Goal: Entertainment & Leisure: Browse casually

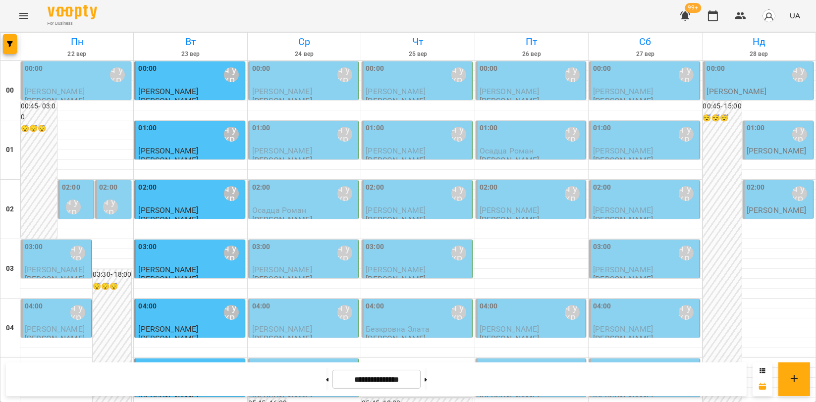
click at [80, 200] on div "[PERSON_NAME]\ ма укр\шч укр\ [URL][DOMAIN_NAME]" at bounding box center [73, 207] width 23 height 23
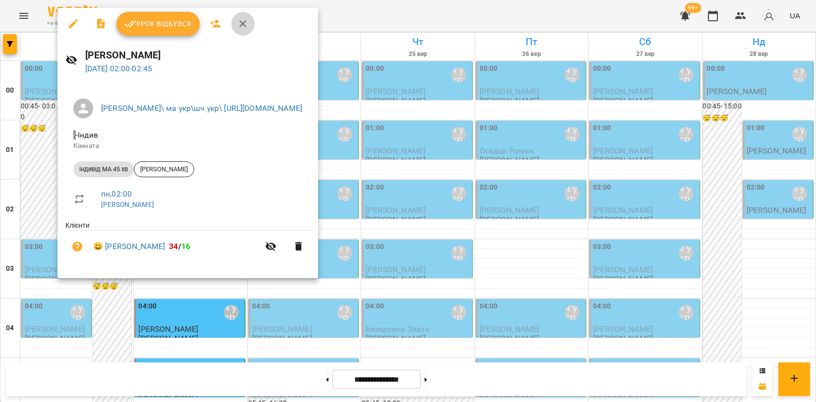
click at [240, 30] on button "button" at bounding box center [243, 24] width 24 height 24
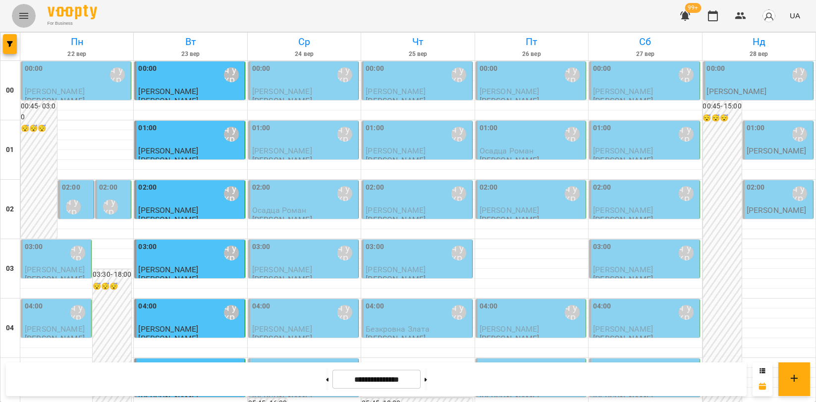
click at [23, 23] on button "Menu" at bounding box center [24, 16] width 24 height 24
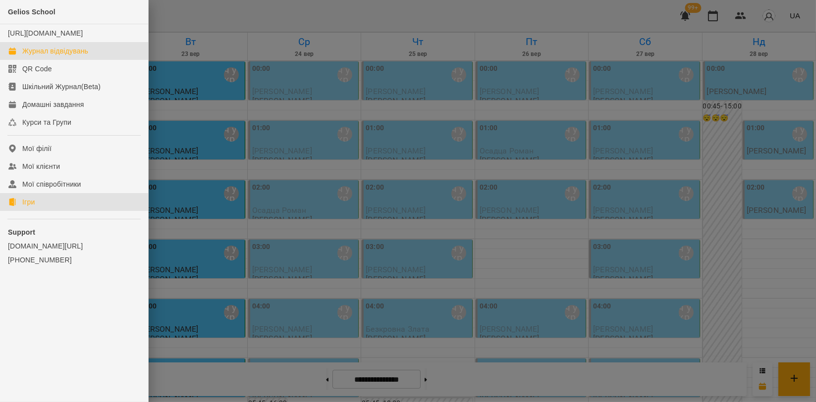
click at [46, 211] on link "Ігри" at bounding box center [74, 202] width 148 height 18
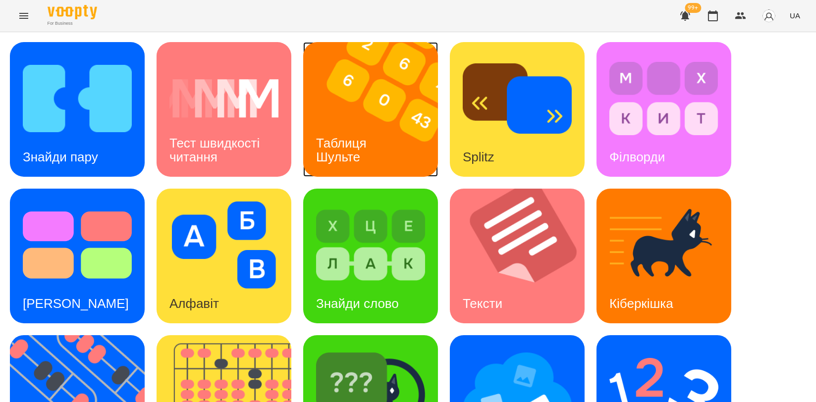
click at [354, 88] on img at bounding box center [376, 109] width 147 height 135
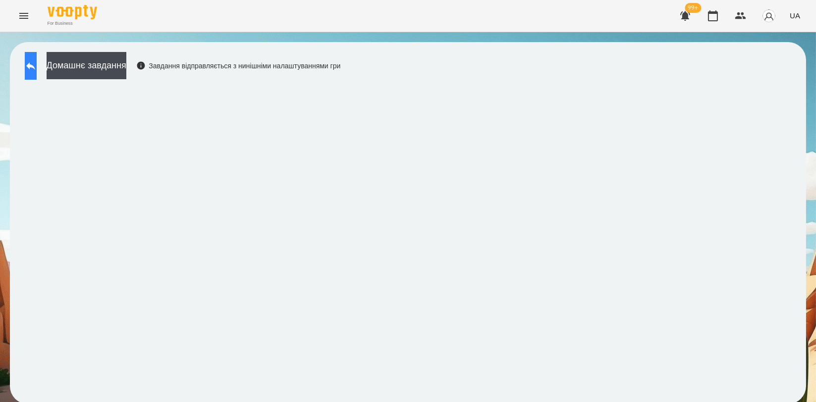
click at [35, 76] on button at bounding box center [31, 66] width 12 height 28
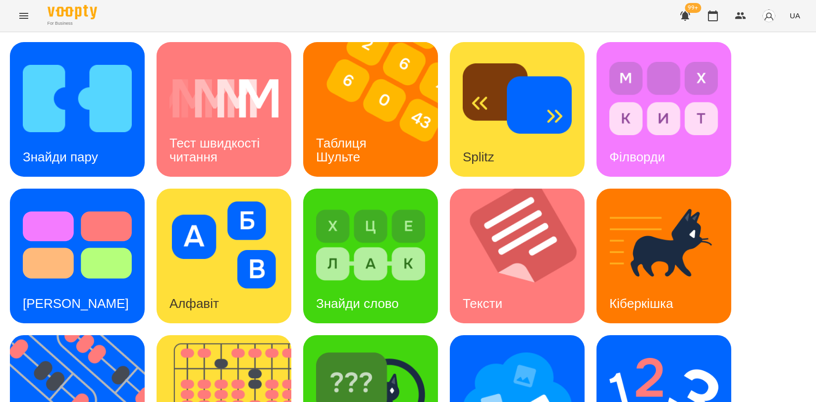
scroll to position [165, 0]
click at [90, 335] on img at bounding box center [83, 402] width 147 height 135
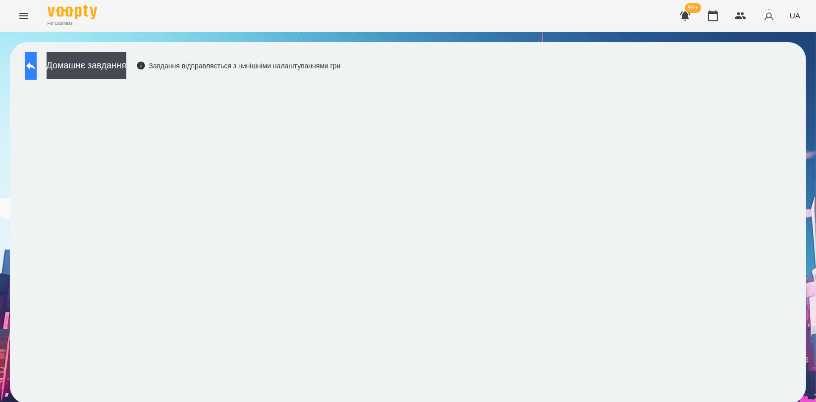
click at [37, 58] on button at bounding box center [31, 66] width 12 height 28
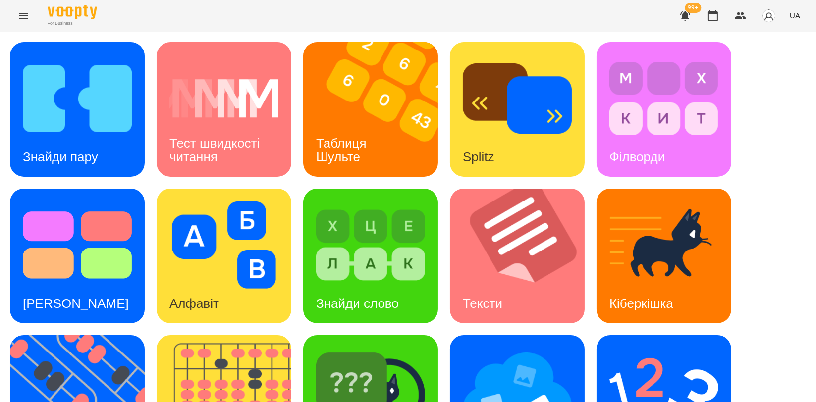
scroll to position [224, 0]
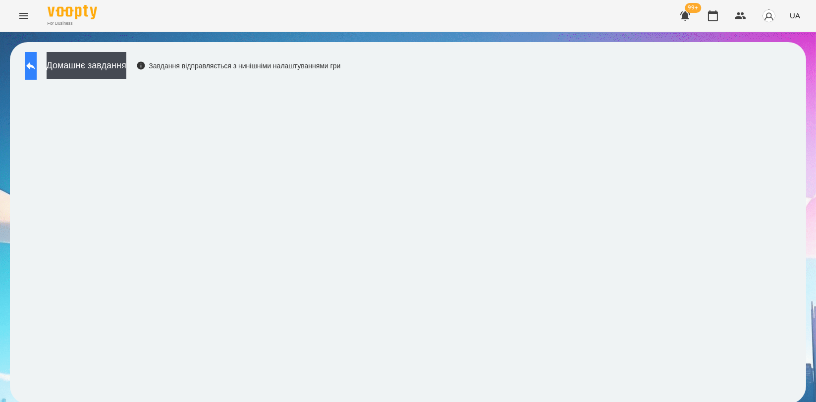
click at [37, 68] on button at bounding box center [31, 66] width 12 height 28
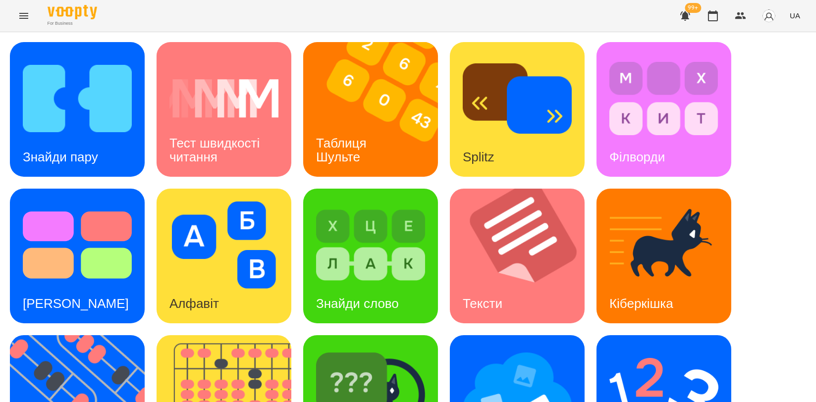
scroll to position [55, 0]
click at [658, 348] on img at bounding box center [663, 391] width 109 height 87
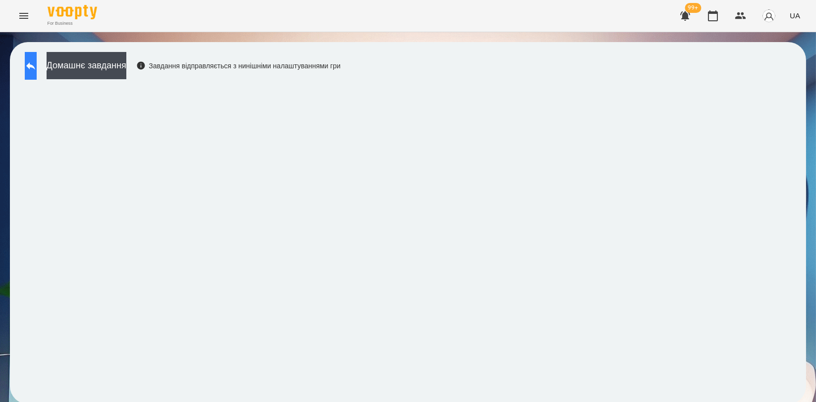
click at [33, 64] on button at bounding box center [31, 66] width 12 height 28
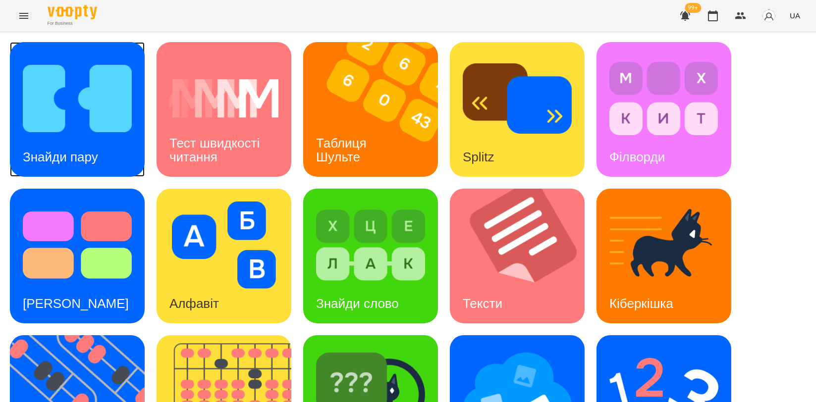
click at [90, 99] on img at bounding box center [77, 98] width 109 height 87
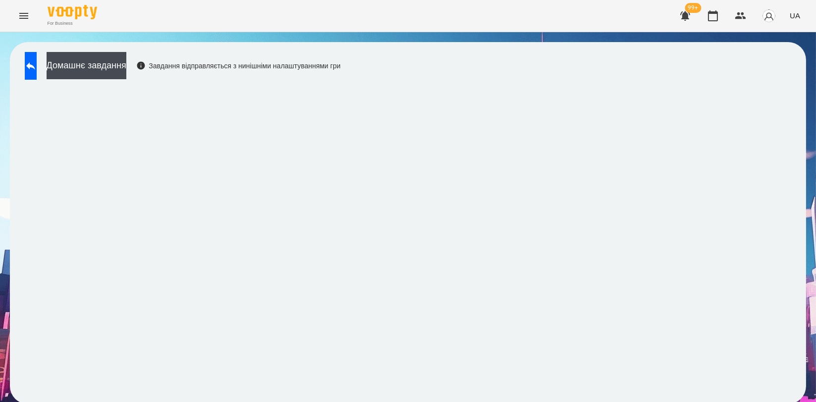
click at [366, 29] on div "For Business 99+ UA" at bounding box center [408, 16] width 816 height 32
click at [35, 66] on icon at bounding box center [31, 66] width 12 height 12
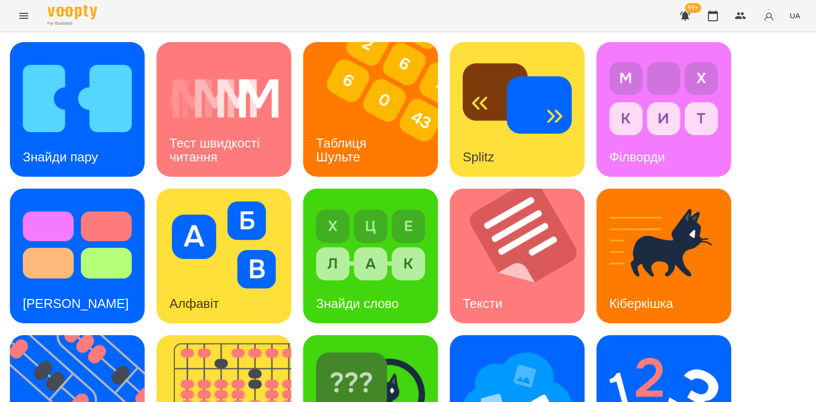
scroll to position [220, 0]
click at [657, 348] on img at bounding box center [663, 391] width 109 height 87
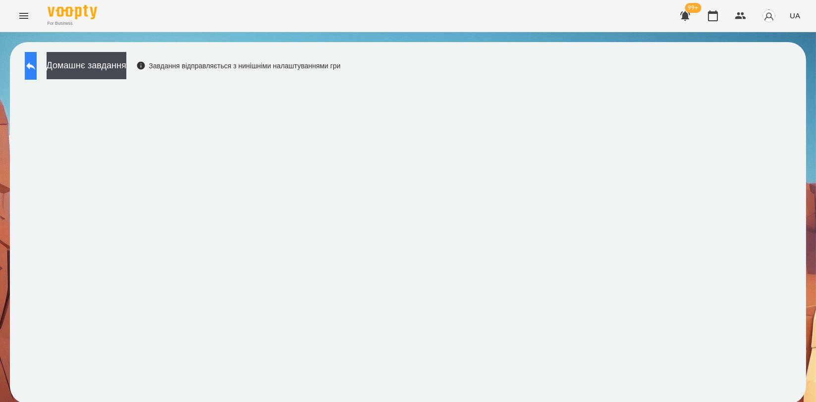
click at [35, 70] on icon at bounding box center [31, 66] width 12 height 12
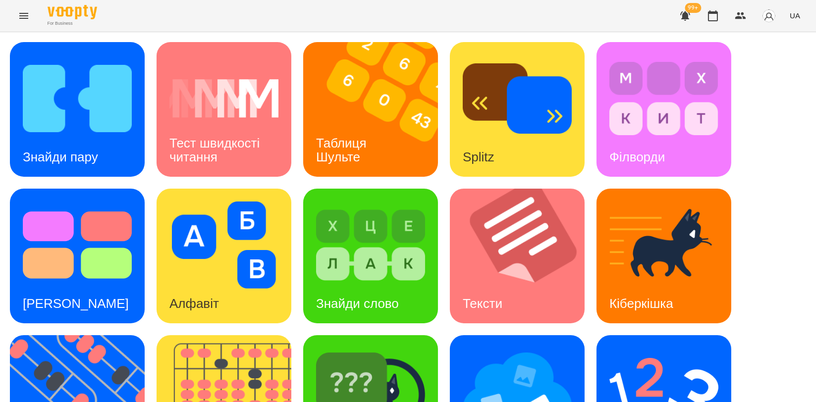
scroll to position [224, 0]
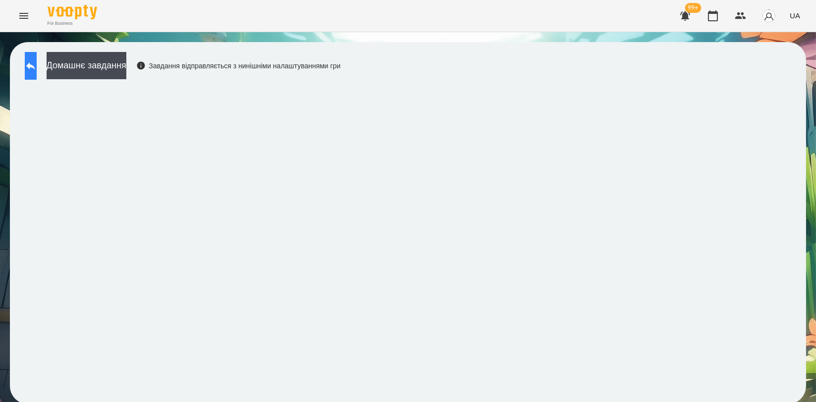
click at [31, 63] on button at bounding box center [31, 66] width 12 height 28
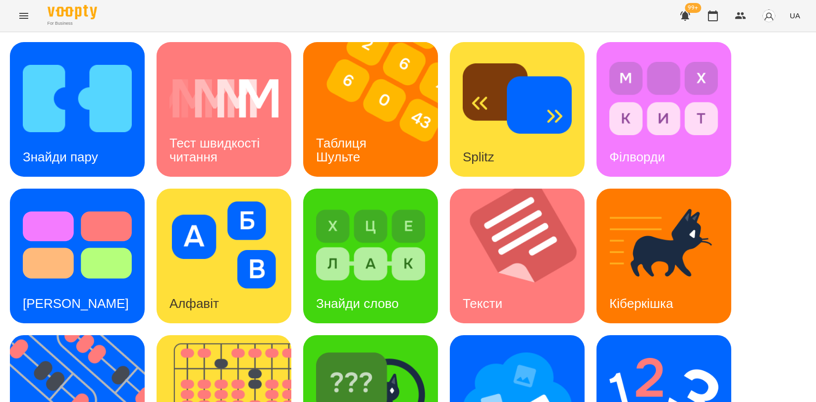
scroll to position [110, 0]
click at [347, 348] on img at bounding box center [370, 391] width 109 height 87
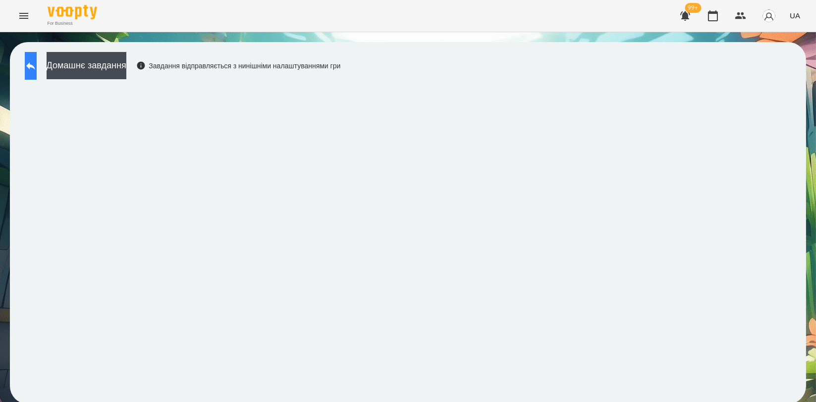
click at [34, 58] on button at bounding box center [31, 66] width 12 height 28
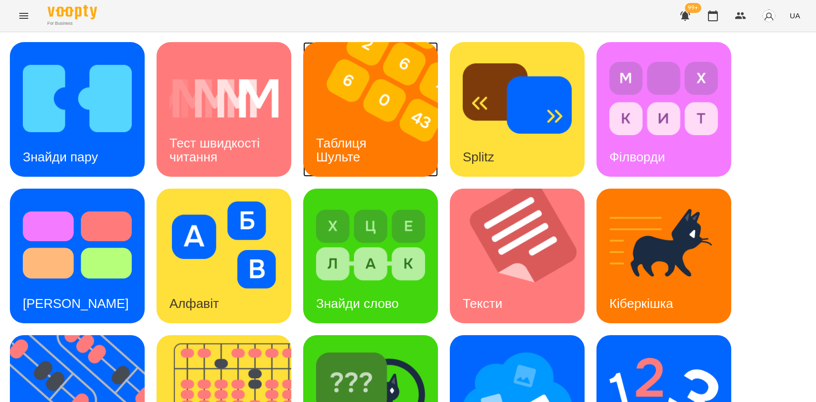
click at [373, 112] on img at bounding box center [376, 109] width 147 height 135
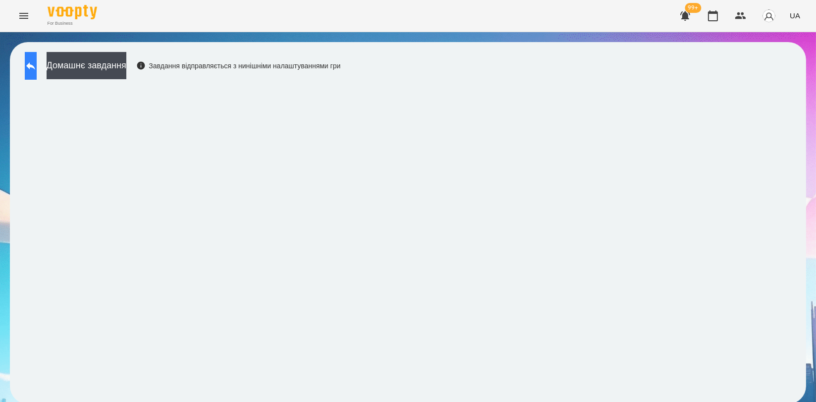
click at [35, 70] on icon at bounding box center [31, 66] width 12 height 12
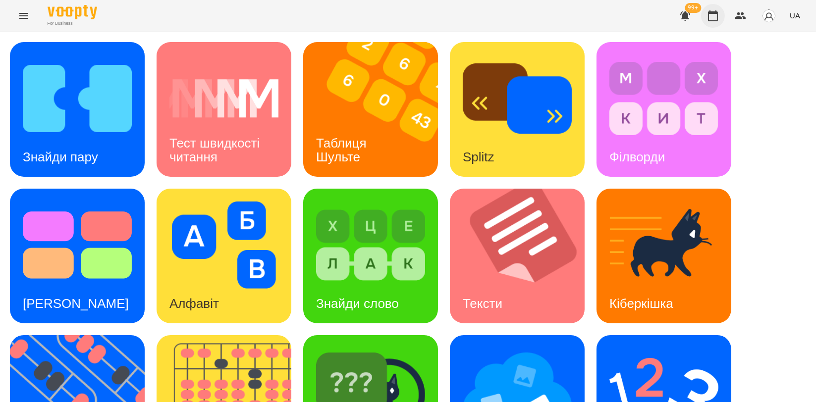
click at [705, 18] on button "button" at bounding box center [713, 16] width 24 height 24
